Goal: Task Accomplishment & Management: Complete application form

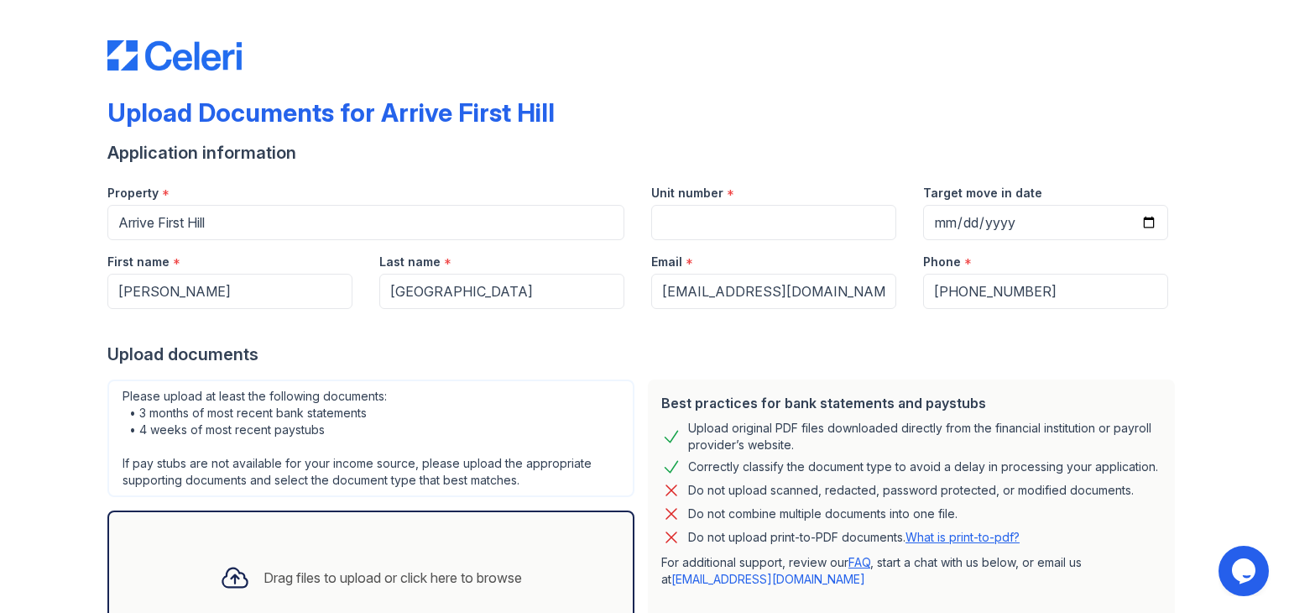
scroll to position [134, 0]
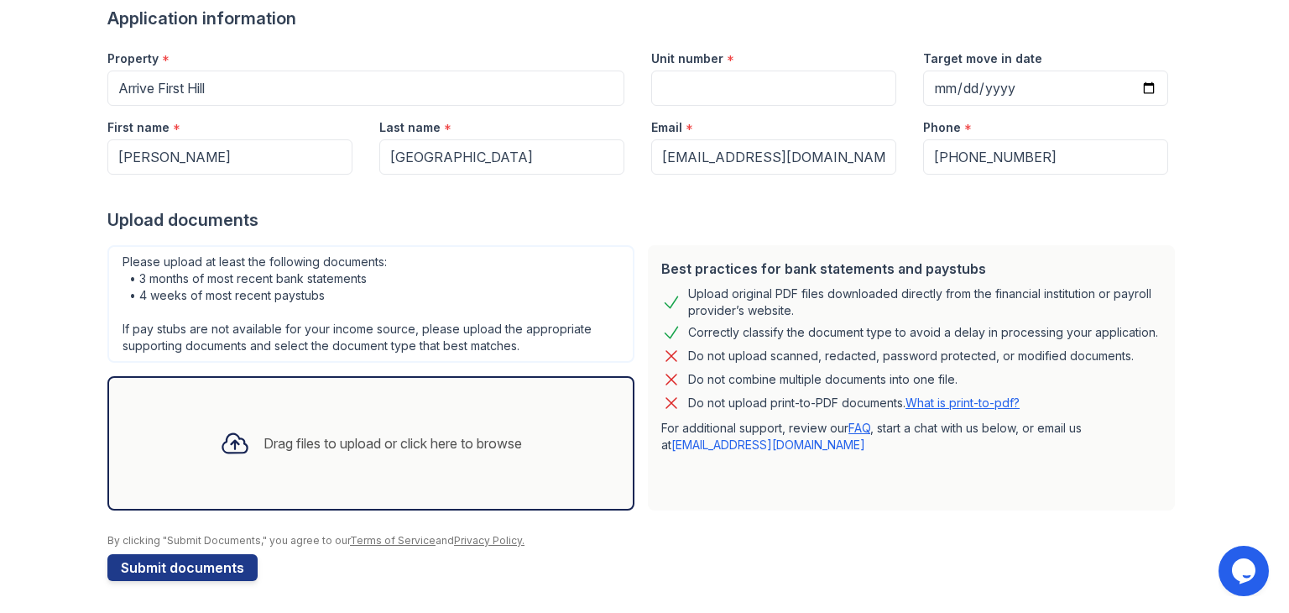
click at [505, 441] on div "Drag files to upload or click here to browse" at bounding box center [393, 443] width 259 height 20
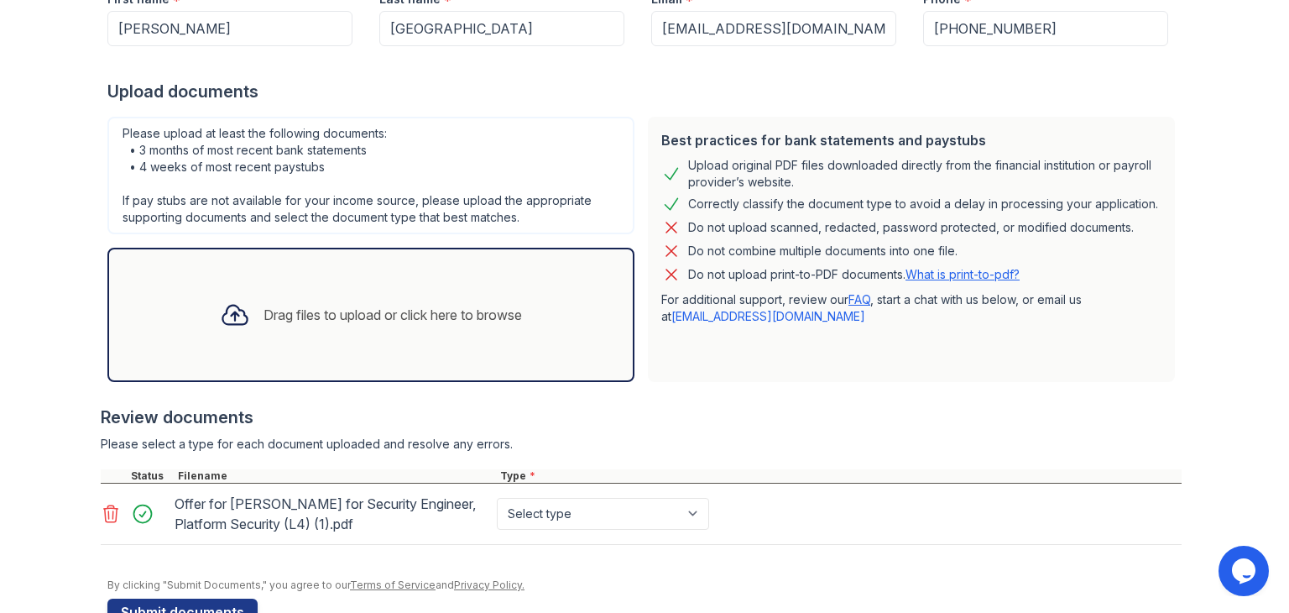
scroll to position [265, 0]
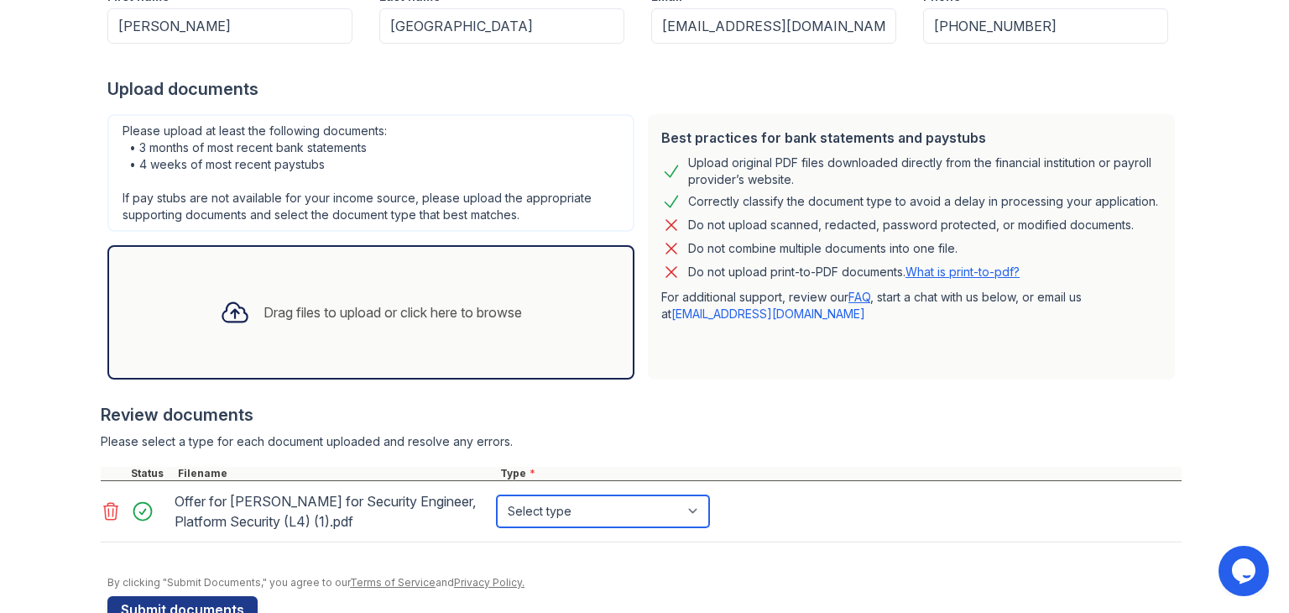
click at [583, 509] on select "Select type Paystub Bank Statement Offer Letter Tax Documents Benefit Award Let…" at bounding box center [603, 511] width 212 height 32
select select "offer_letter"
click at [497, 495] on select "Select type Paystub Bank Statement Offer Letter Tax Documents Benefit Award Let…" at bounding box center [603, 511] width 212 height 32
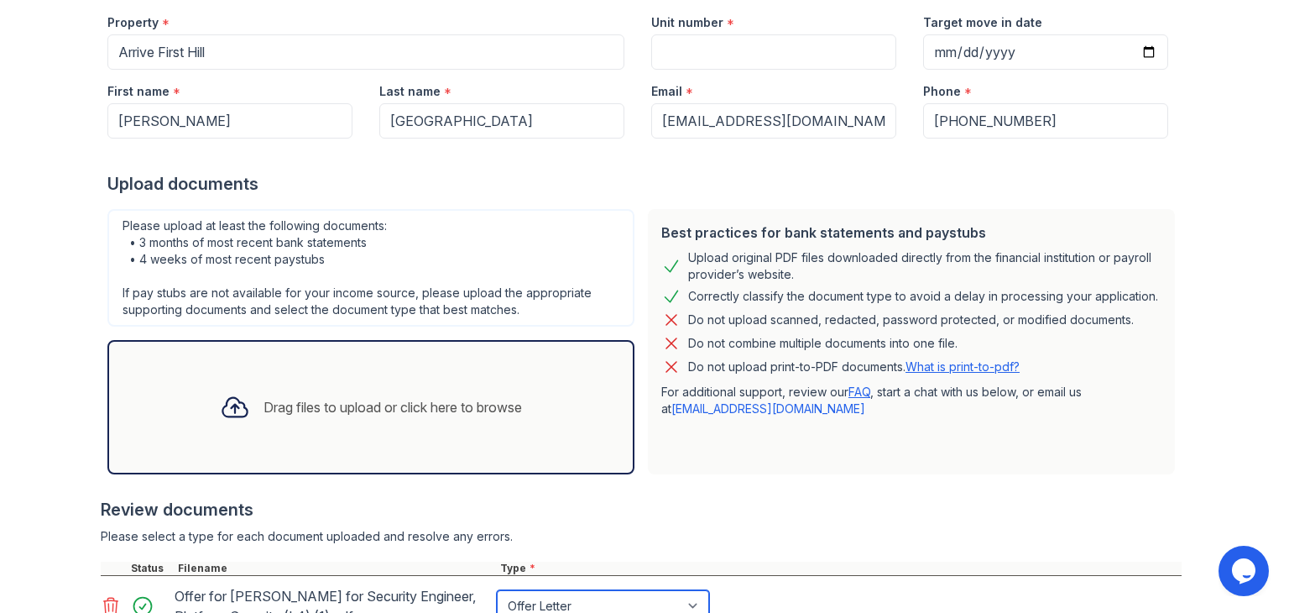
scroll to position [0, 0]
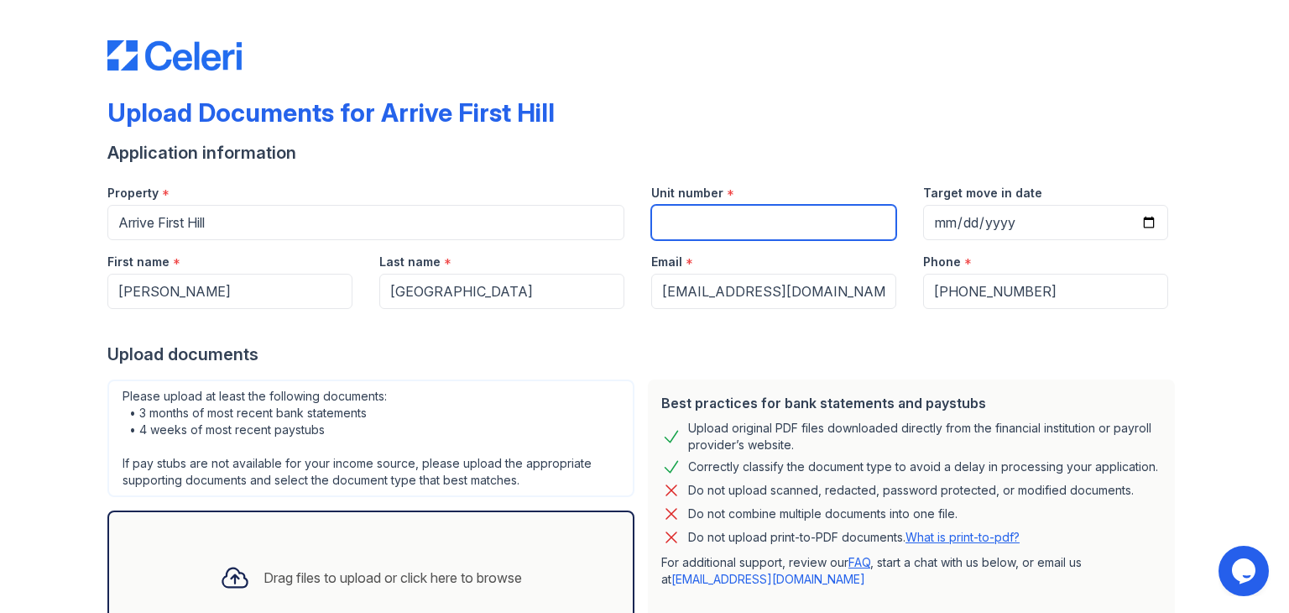
click at [675, 209] on input "Unit number" at bounding box center [773, 222] width 245 height 35
type input "202"
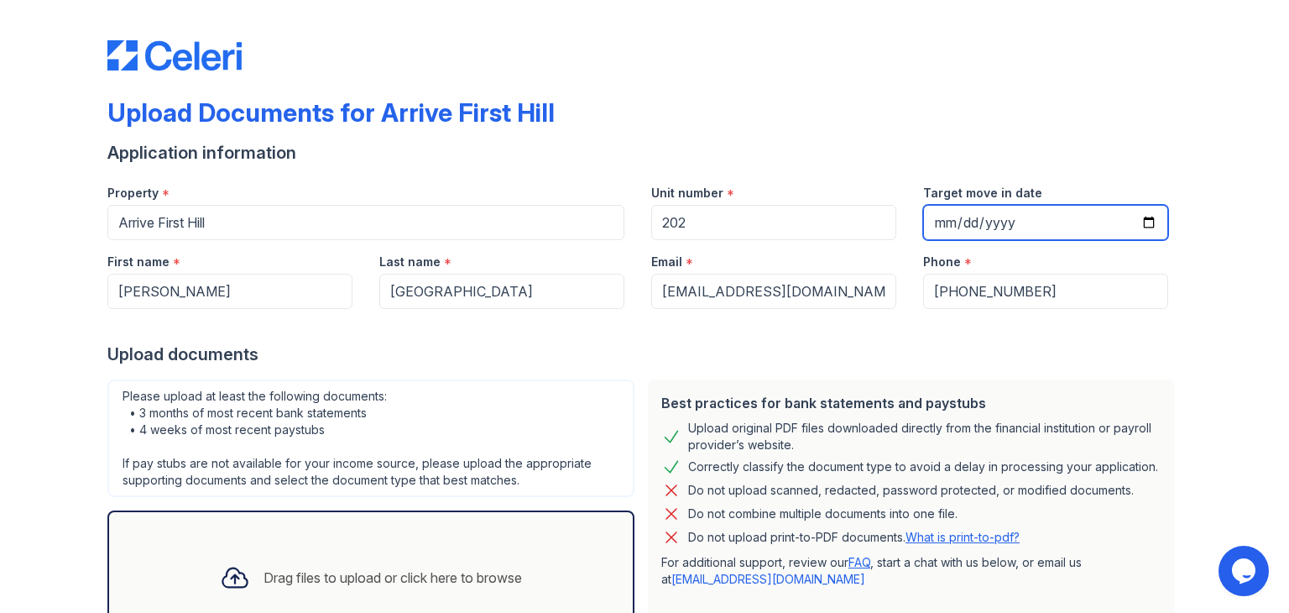
click at [1142, 222] on input "Target move in date" at bounding box center [1045, 222] width 245 height 35
type input "2025-10-06"
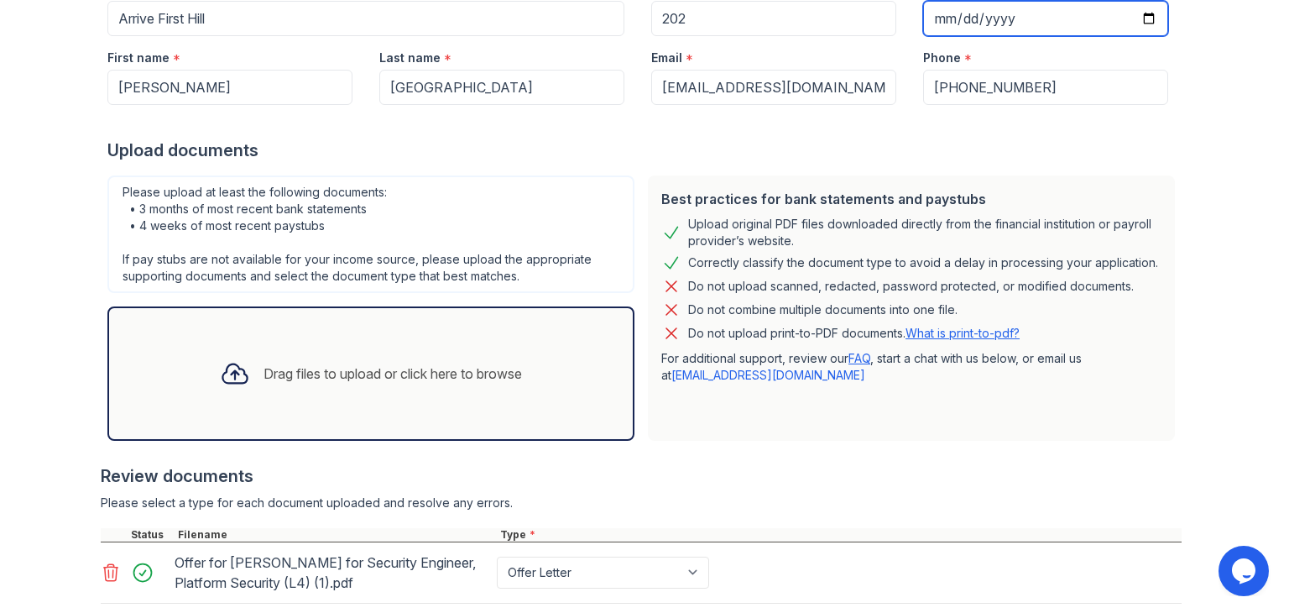
scroll to position [307, 0]
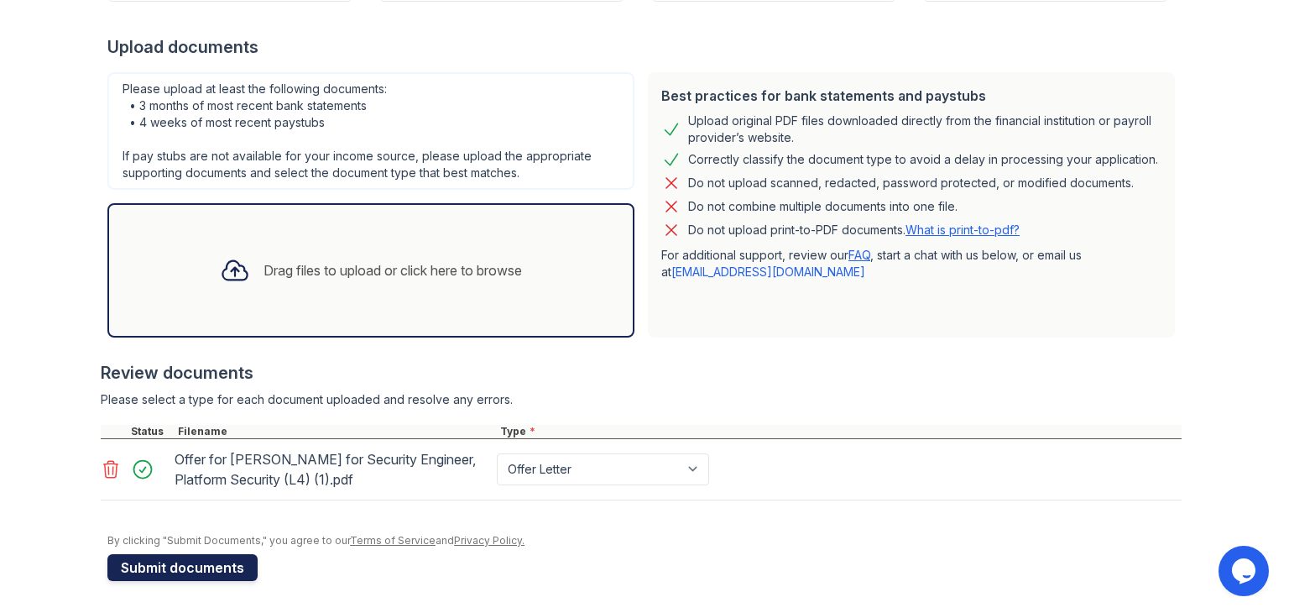
click at [211, 565] on button "Submit documents" at bounding box center [182, 567] width 150 height 27
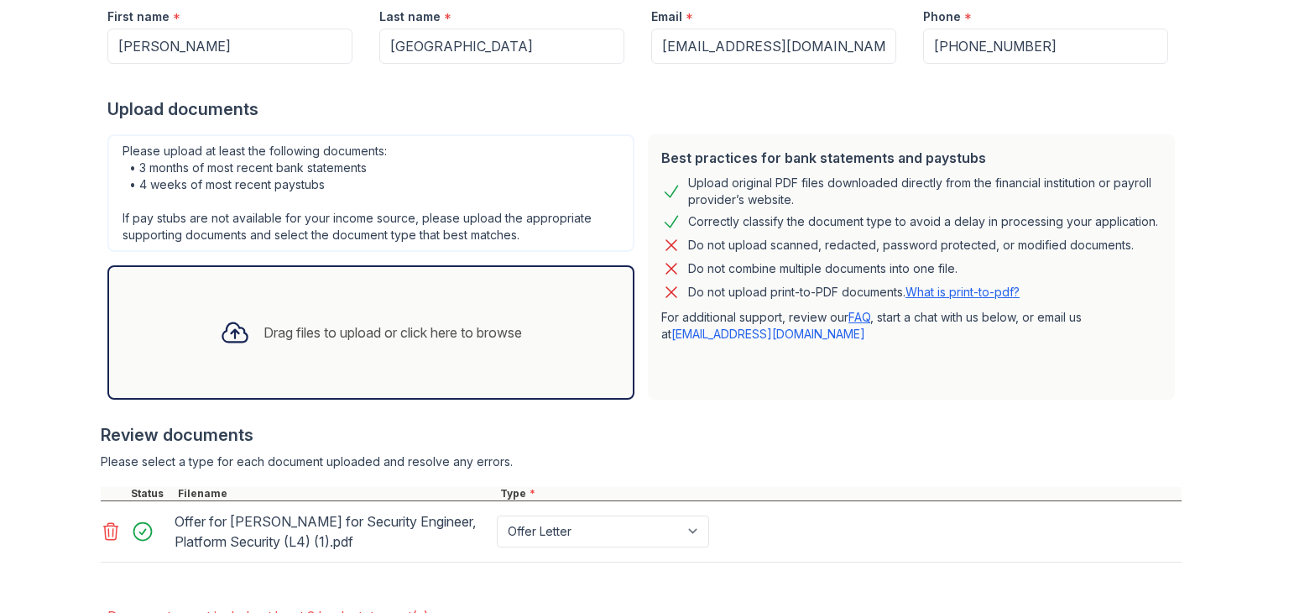
scroll to position [276, 0]
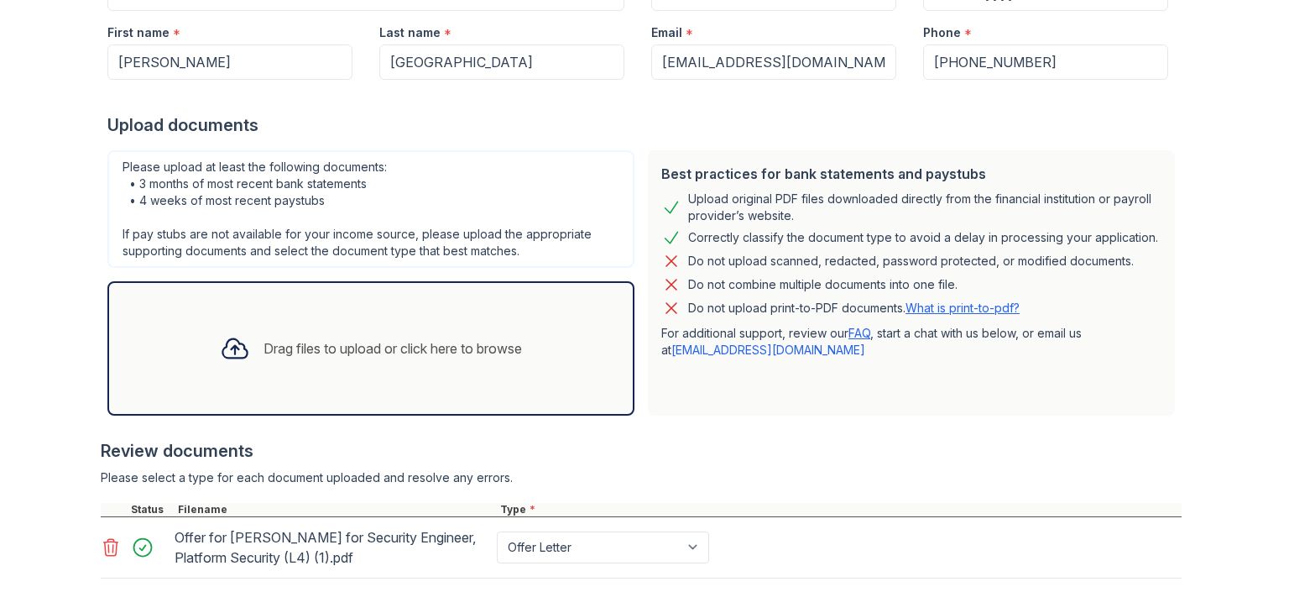
click at [332, 343] on div "Drag files to upload or click here to browse" at bounding box center [393, 348] width 259 height 20
click at [378, 344] on div "Drag files to upload or click here to browse" at bounding box center [393, 348] width 259 height 20
click at [399, 347] on div "Drag files to upload or click here to browse" at bounding box center [393, 348] width 259 height 20
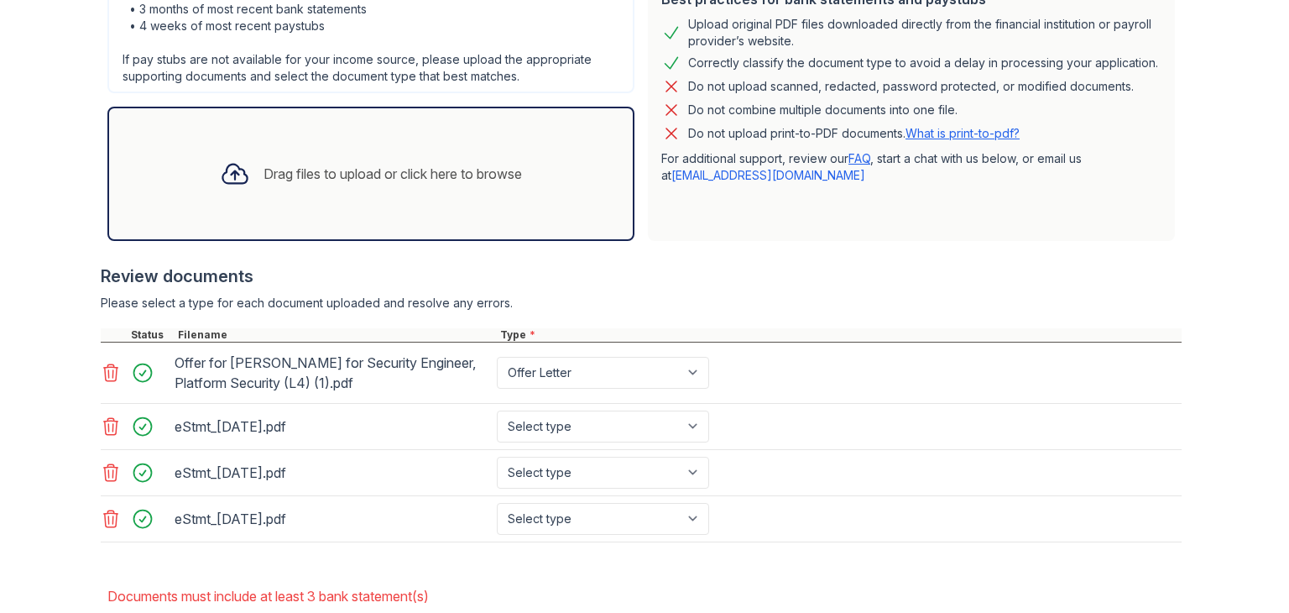
scroll to position [457, 0]
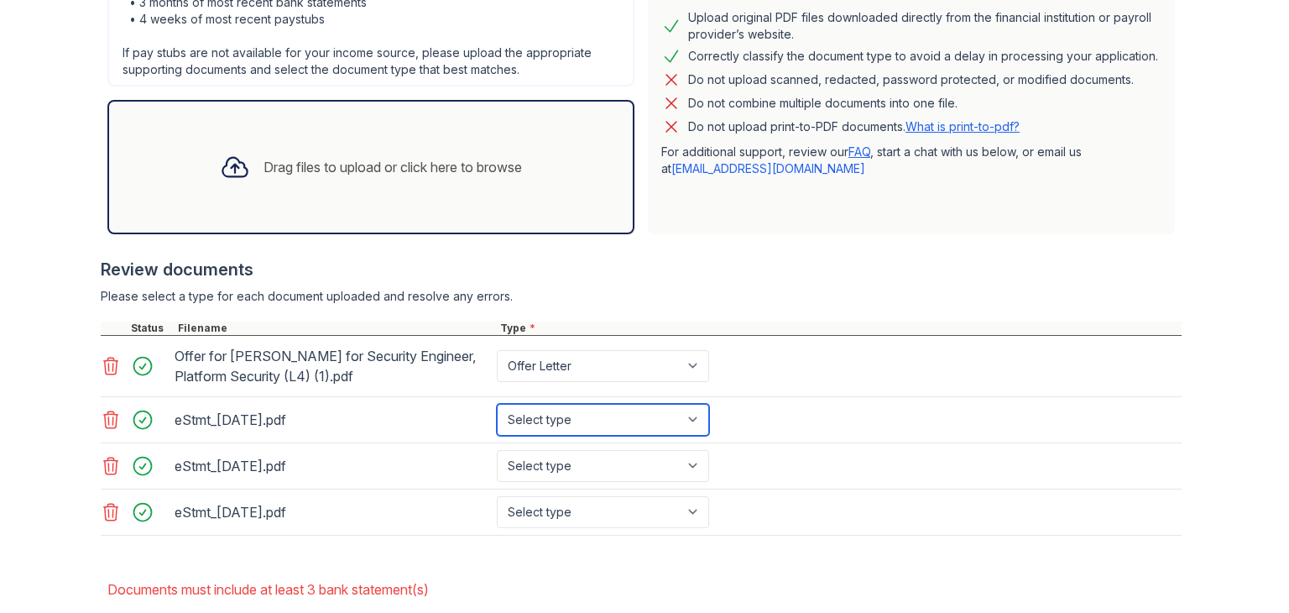
click at [695, 422] on select "Select type Paystub Bank Statement Offer Letter Tax Documents Benefit Award Let…" at bounding box center [603, 420] width 212 height 32
select select "bank_statement"
click at [497, 404] on select "Select type Paystub Bank Statement Offer Letter Tax Documents Benefit Award Let…" at bounding box center [603, 420] width 212 height 32
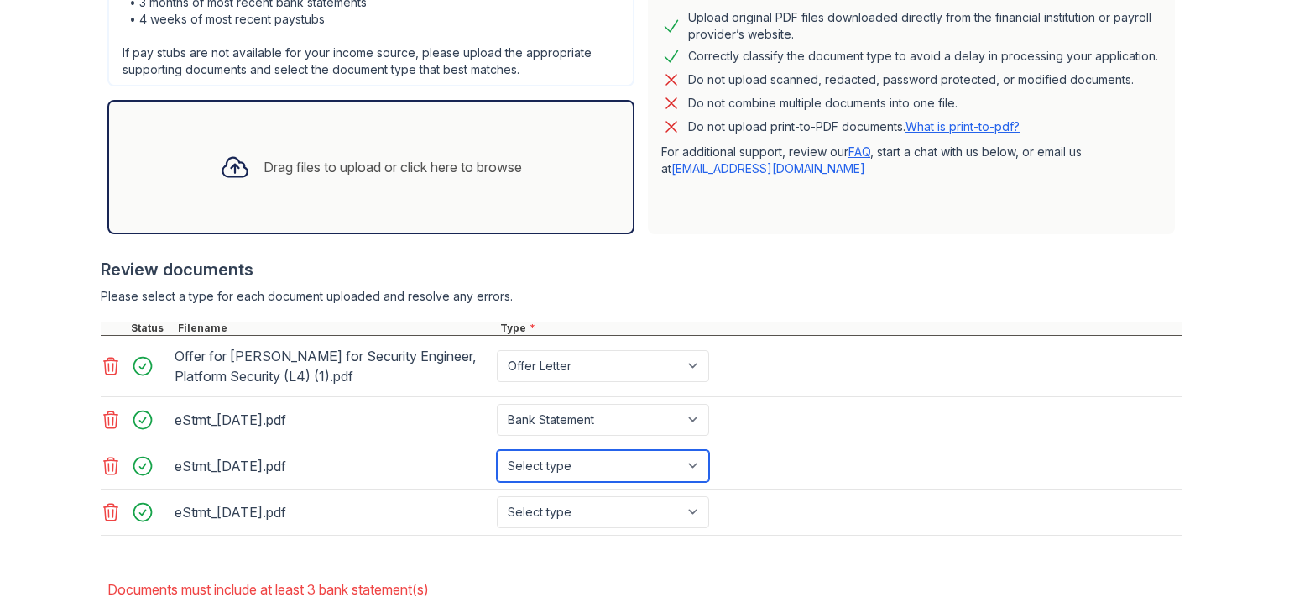
click at [643, 461] on select "Select type Paystub Bank Statement Offer Letter Tax Documents Benefit Award Let…" at bounding box center [603, 466] width 212 height 32
select select "bank_statement"
click at [497, 450] on select "Select type Paystub Bank Statement Offer Letter Tax Documents Benefit Award Let…" at bounding box center [603, 466] width 212 height 32
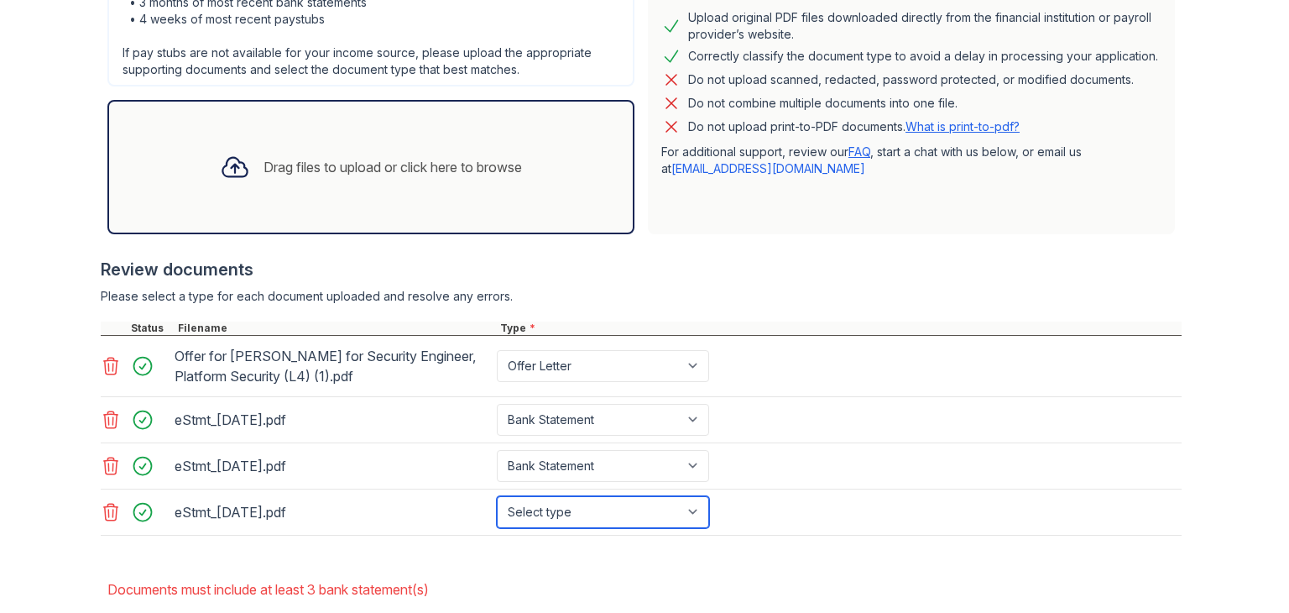
click at [639, 507] on select "Select type Paystub Bank Statement Offer Letter Tax Documents Benefit Award Let…" at bounding box center [603, 512] width 212 height 32
select select "bank_statement"
click at [497, 496] on select "Select type Paystub Bank Statement Offer Letter Tax Documents Benefit Award Let…" at bounding box center [603, 512] width 212 height 32
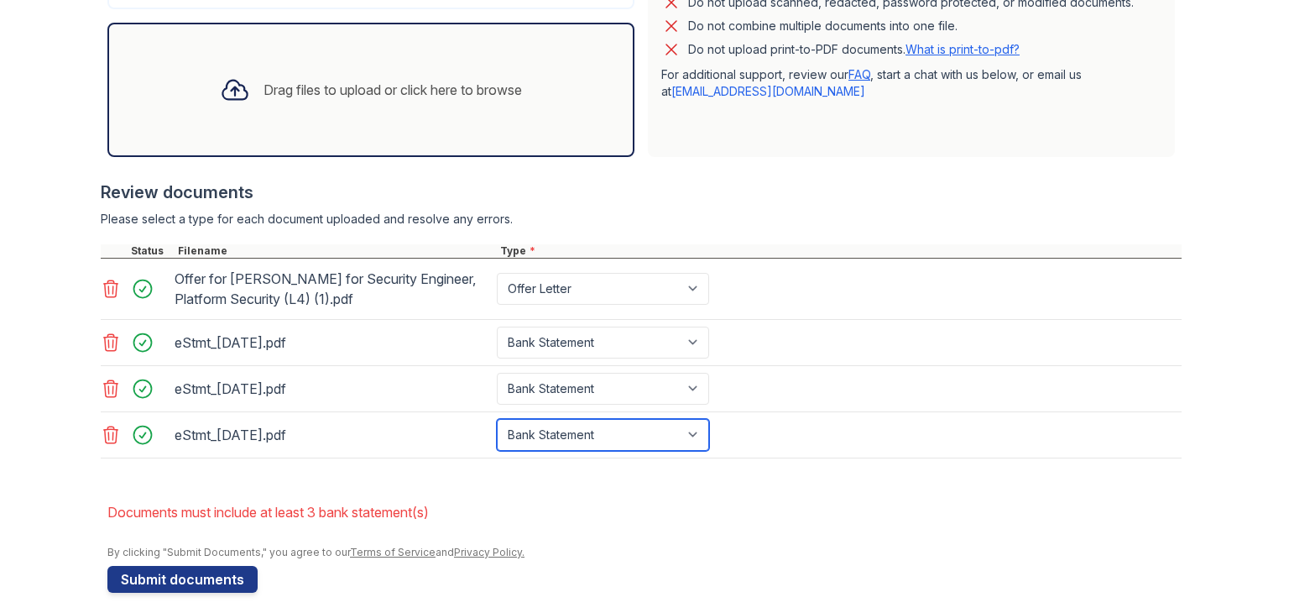
scroll to position [539, 0]
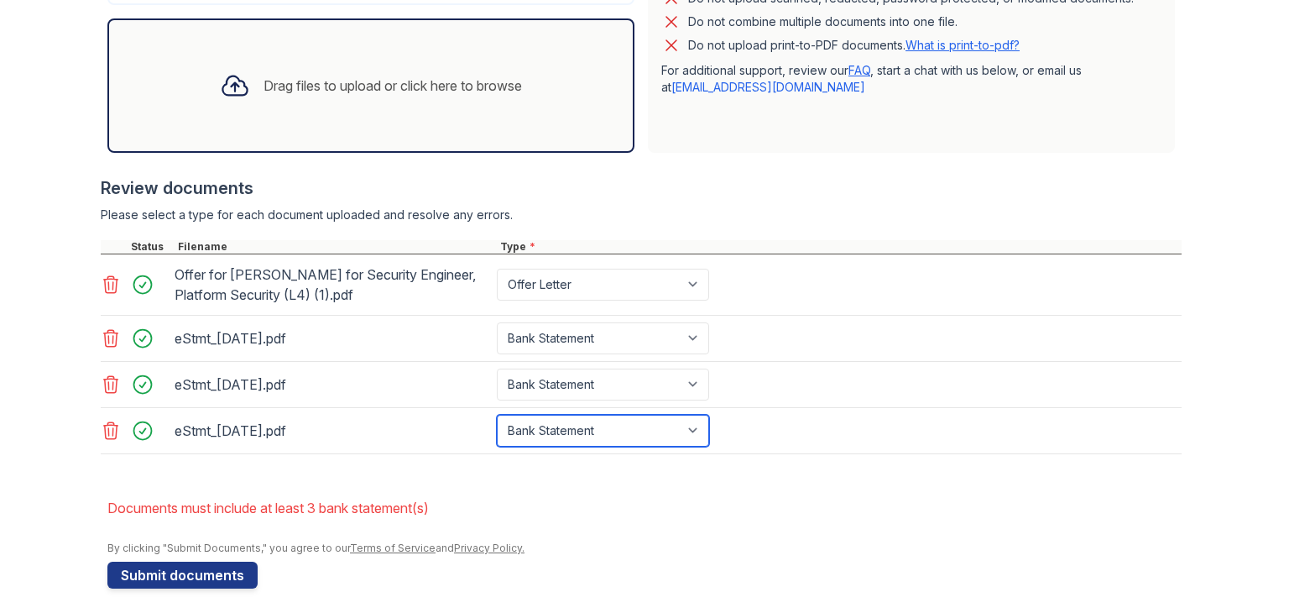
click at [685, 437] on select "Select type Paystub Bank Statement Offer Letter Tax Documents Benefit Award Let…" at bounding box center [603, 431] width 212 height 32
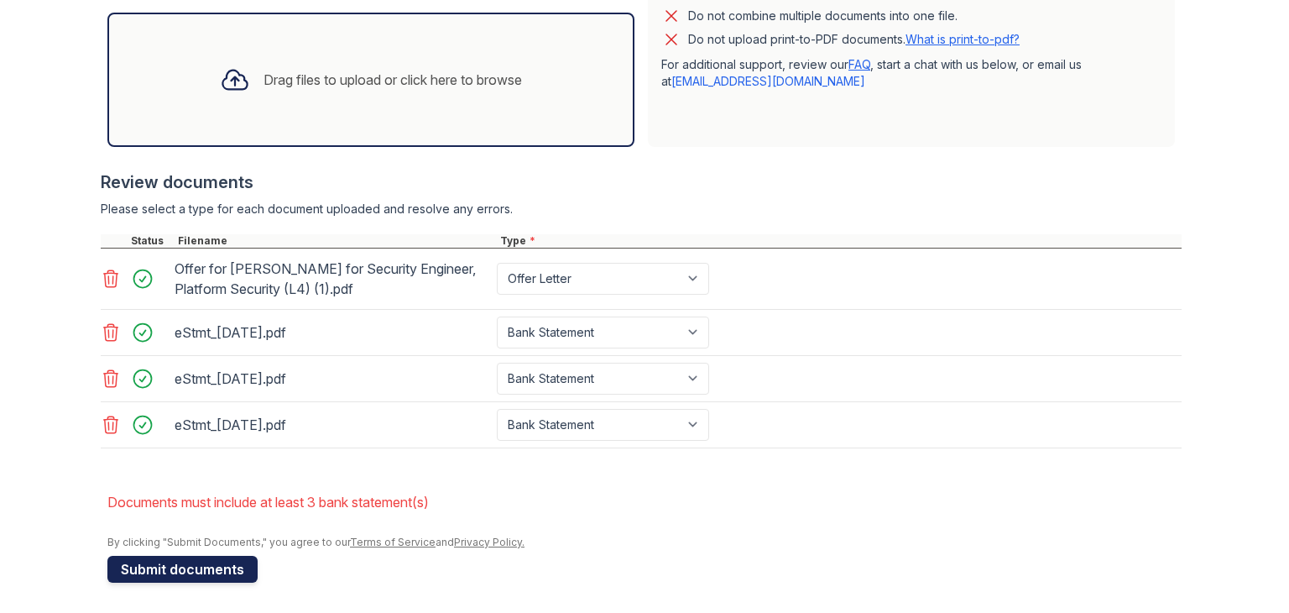
click at [201, 556] on button "Submit documents" at bounding box center [182, 569] width 150 height 27
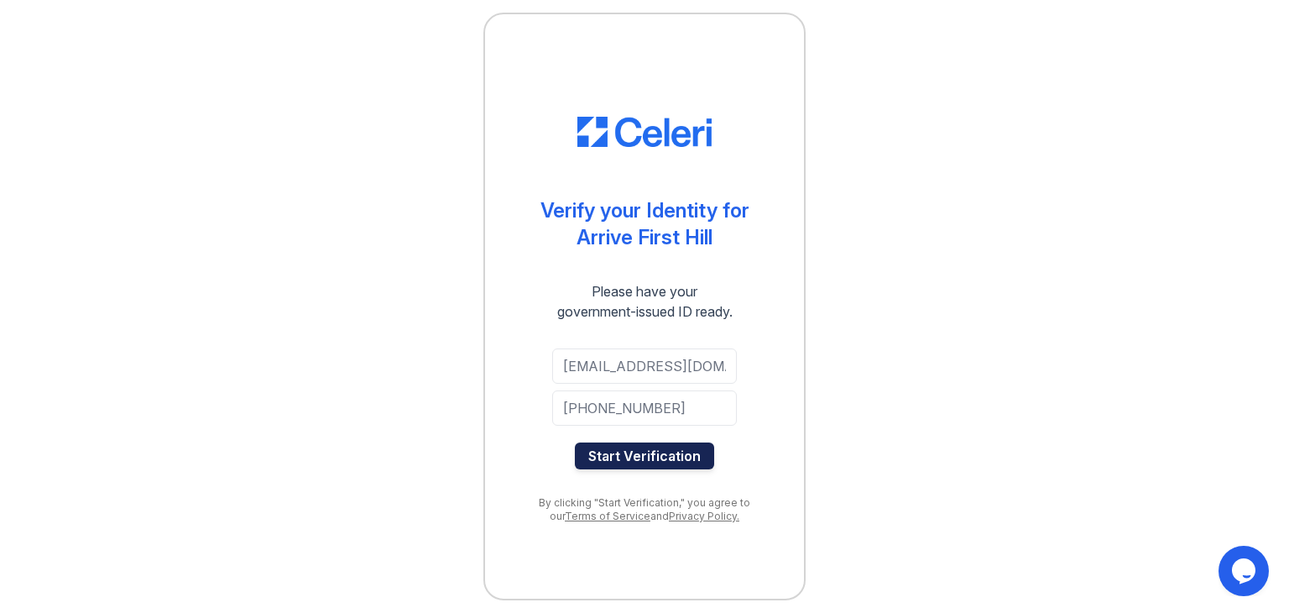
click at [709, 461] on button "Start Verification" at bounding box center [644, 455] width 139 height 27
